Goal: Transaction & Acquisition: Book appointment/travel/reservation

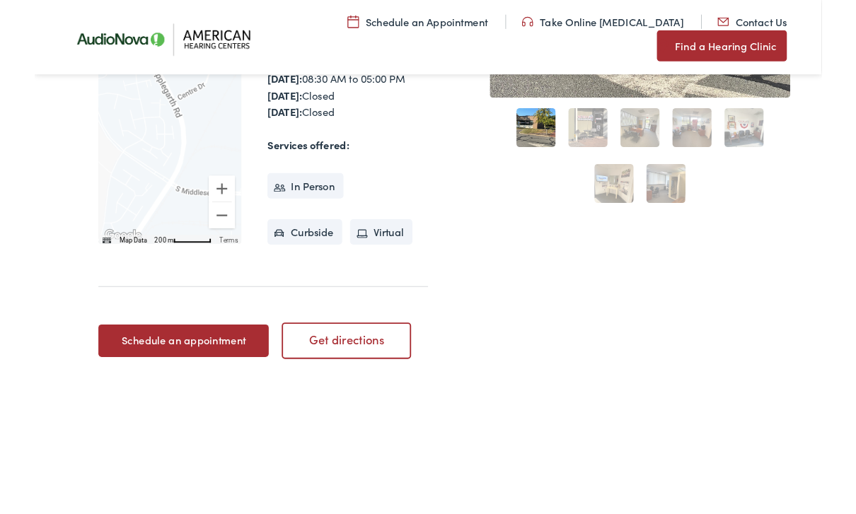
scroll to position [401, 0]
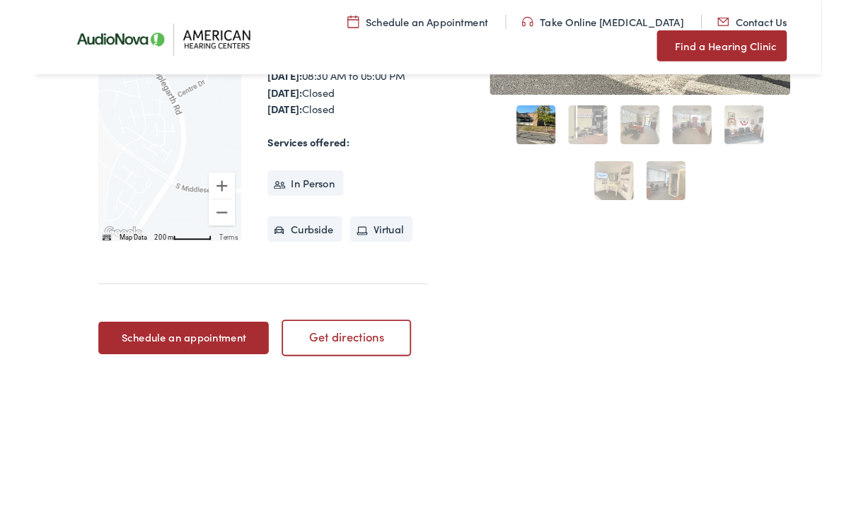
click at [266, 163] on strong "Services offered:" at bounding box center [297, 155] width 89 height 16
click at [279, 214] on li "In Person" at bounding box center [294, 200] width 83 height 28
click at [173, 381] on link "Schedule an appointment" at bounding box center [161, 368] width 185 height 35
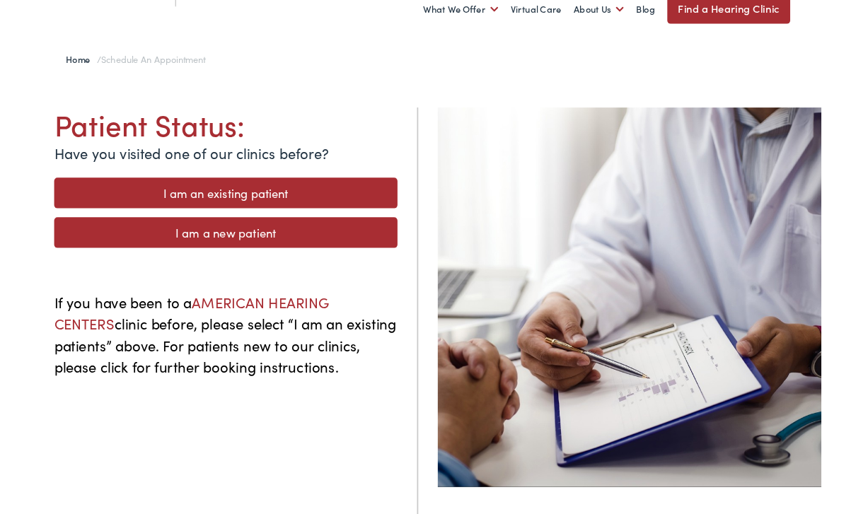
scroll to position [84, 0]
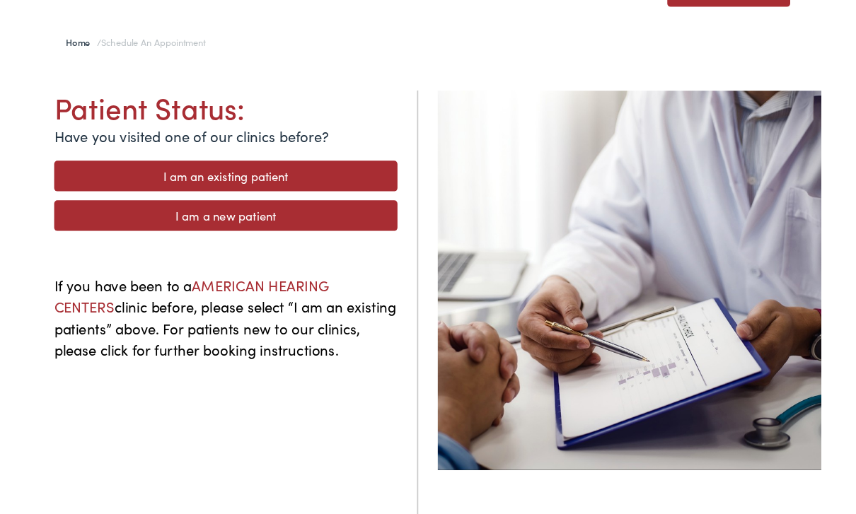
click at [161, 231] on link "I am a new patient" at bounding box center [208, 235] width 374 height 33
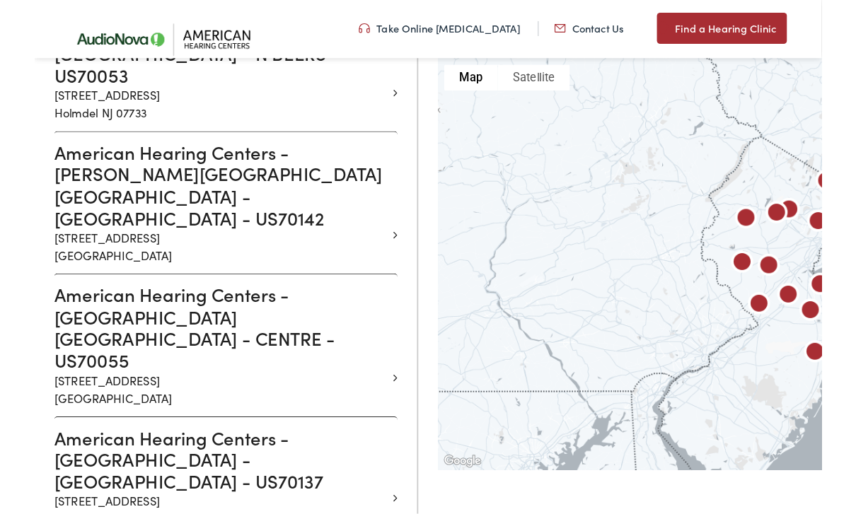
scroll to position [1050, 0]
click at [81, 309] on h3 "American Hearing Centers - [GEOGRAPHIC_DATA] [GEOGRAPHIC_DATA] - CENTRE - US700…" at bounding box center [202, 356] width 363 height 95
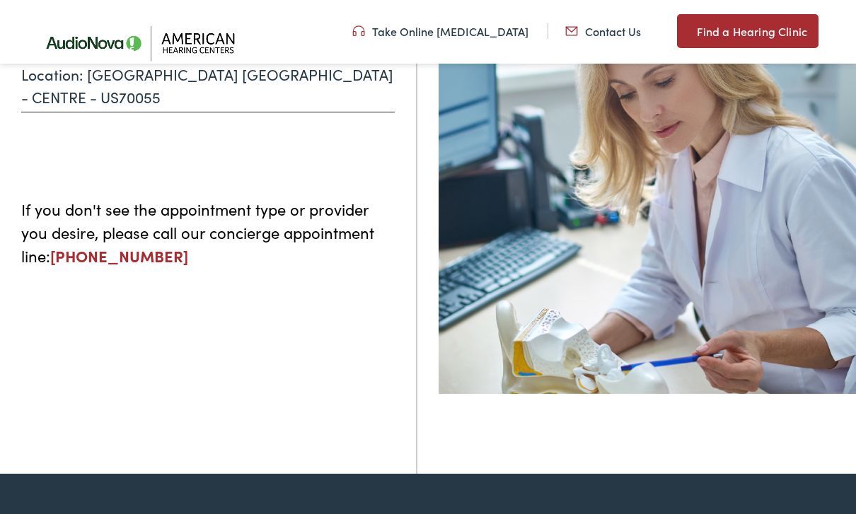
scroll to position [208, 0]
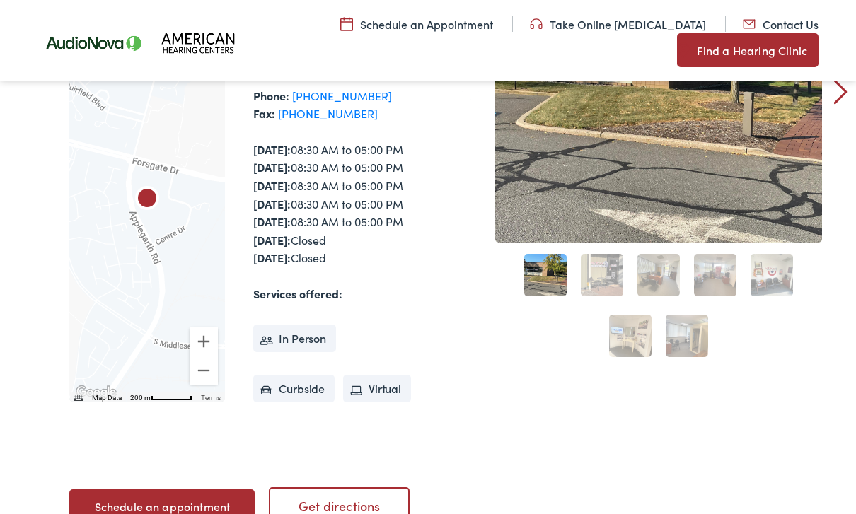
scroll to position [244, 0]
